Goal: Find specific page/section: Find specific page/section

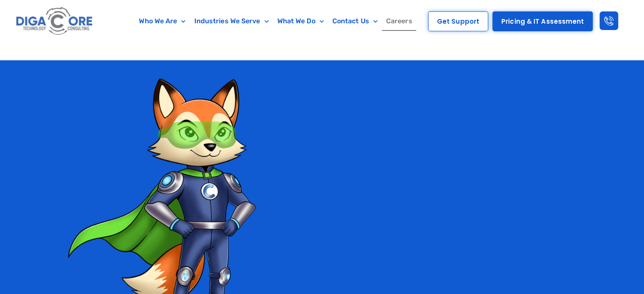
scroll to position [1481, 0]
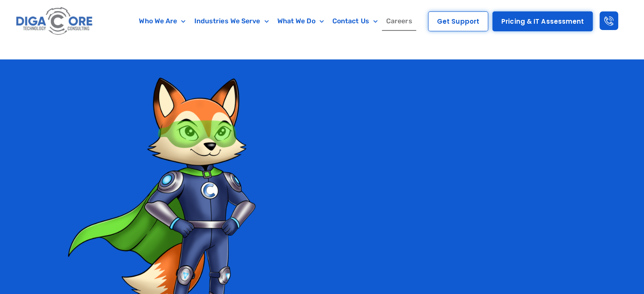
click at [405, 20] on link "Careers" at bounding box center [399, 20] width 35 height 19
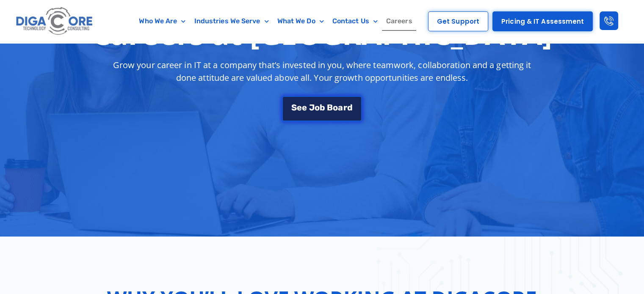
click at [322, 105] on span "b" at bounding box center [323, 107] width 6 height 8
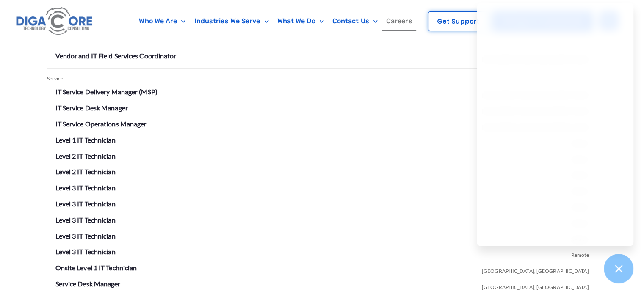
scroll to position [1523, 0]
